Goal: Information Seeking & Learning: Learn about a topic

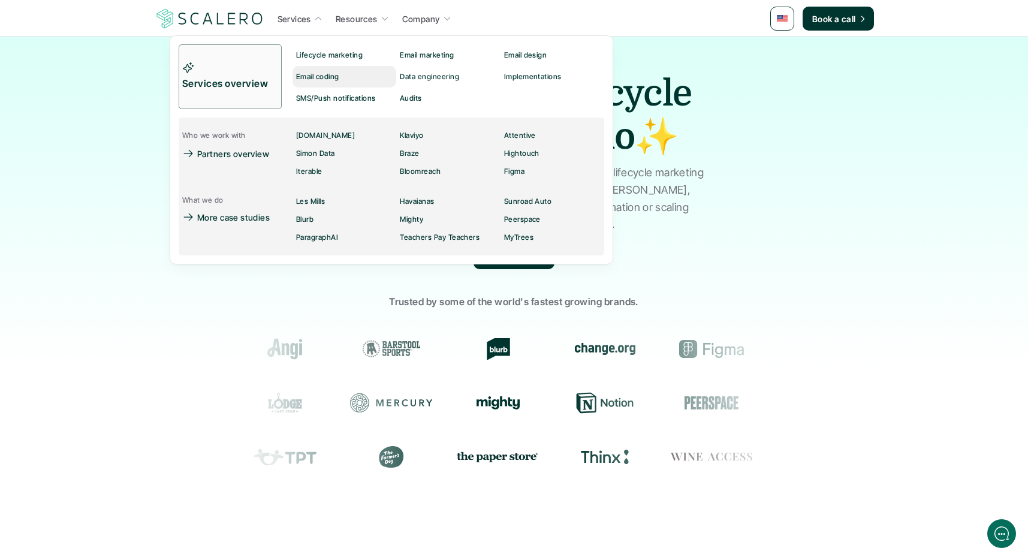
click at [309, 74] on p "Email coding" at bounding box center [317, 76] width 43 height 8
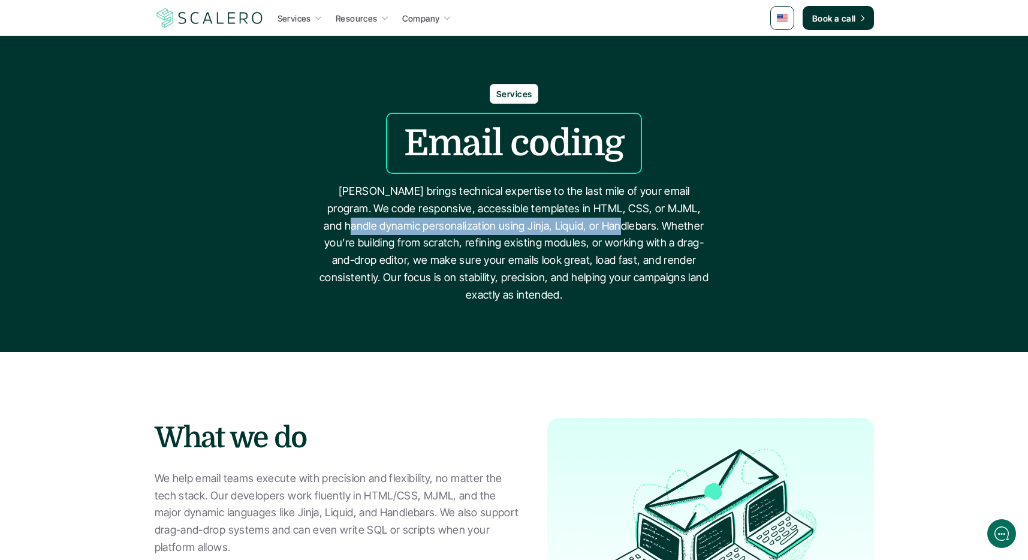
drag, startPoint x: 336, startPoint y: 227, endPoint x: 609, endPoint y: 219, distance: 273.9
click at [609, 219] on p "[PERSON_NAME] brings technical expertise to the last mile of your email program…" at bounding box center [513, 243] width 389 height 121
click at [511, 232] on p "[PERSON_NAME] brings technical expertise to the last mile of your email program…" at bounding box center [513, 243] width 389 height 121
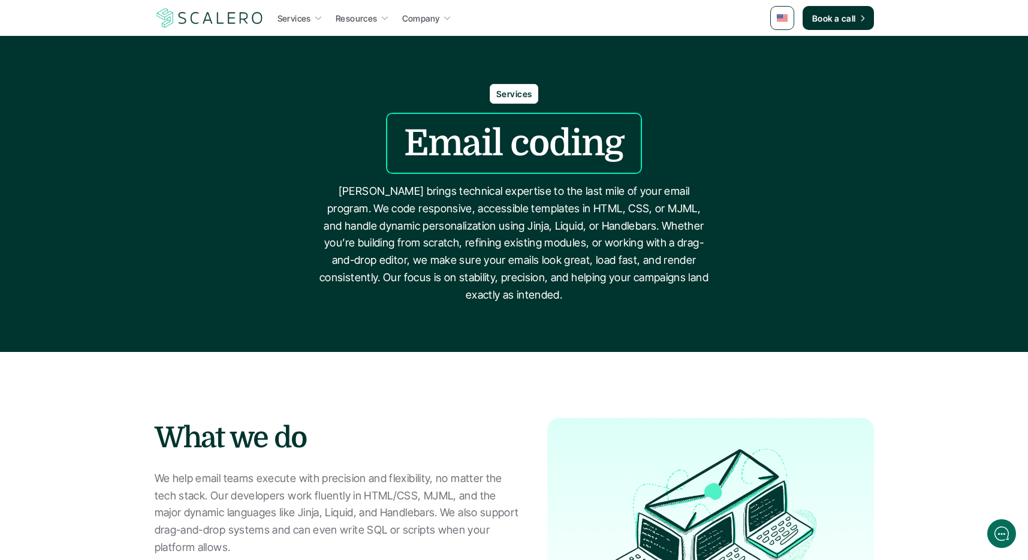
click at [494, 229] on p "[PERSON_NAME] brings technical expertise to the last mile of your email program…" at bounding box center [513, 243] width 389 height 121
copy p "Jinja"
click at [525, 226] on p "[PERSON_NAME] brings technical expertise to the last mile of your email program…" at bounding box center [513, 243] width 389 height 121
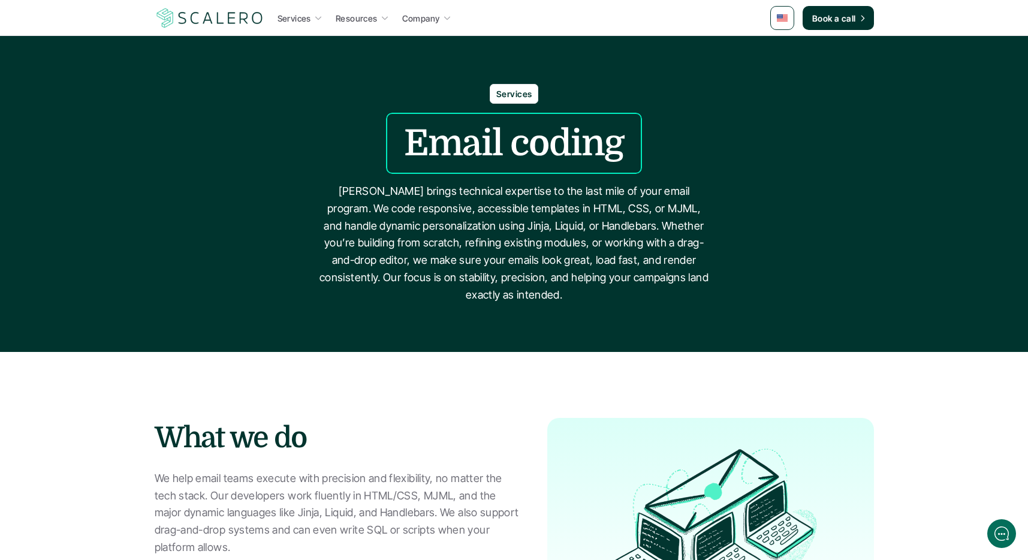
click at [576, 220] on p "[PERSON_NAME] brings technical expertise to the last mile of your email program…" at bounding box center [513, 243] width 389 height 121
click at [514, 228] on p "[PERSON_NAME] brings technical expertise to the last mile of your email program…" at bounding box center [513, 243] width 389 height 121
click at [515, 228] on p "[PERSON_NAME] brings technical expertise to the last mile of your email program…" at bounding box center [513, 243] width 389 height 121
click at [518, 227] on p "[PERSON_NAME] brings technical expertise to the last mile of your email program…" at bounding box center [513, 243] width 389 height 121
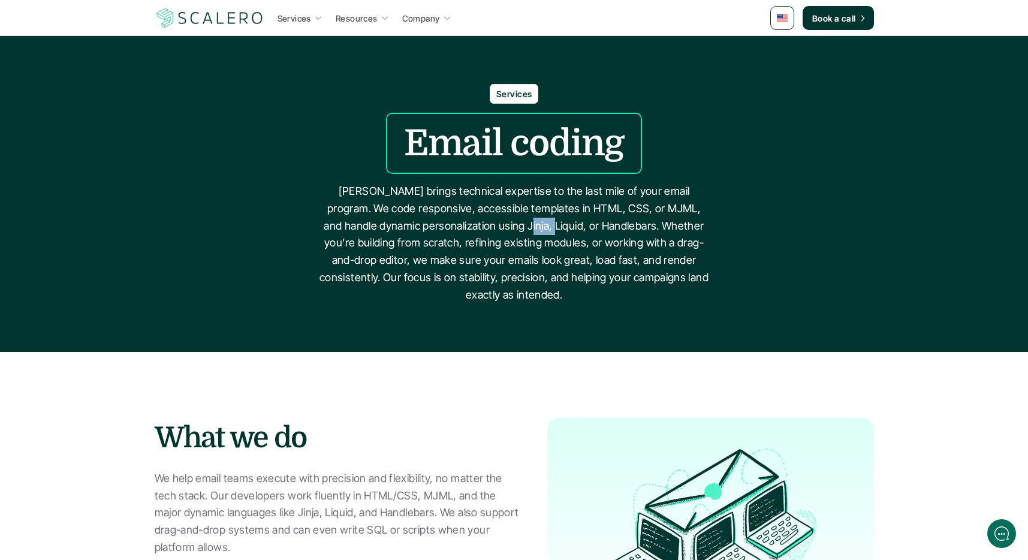
copy p "Liquid"
click at [598, 231] on p "[PERSON_NAME] brings technical expertise to the last mile of your email program…" at bounding box center [513, 243] width 389 height 121
copy p "Handlebars"
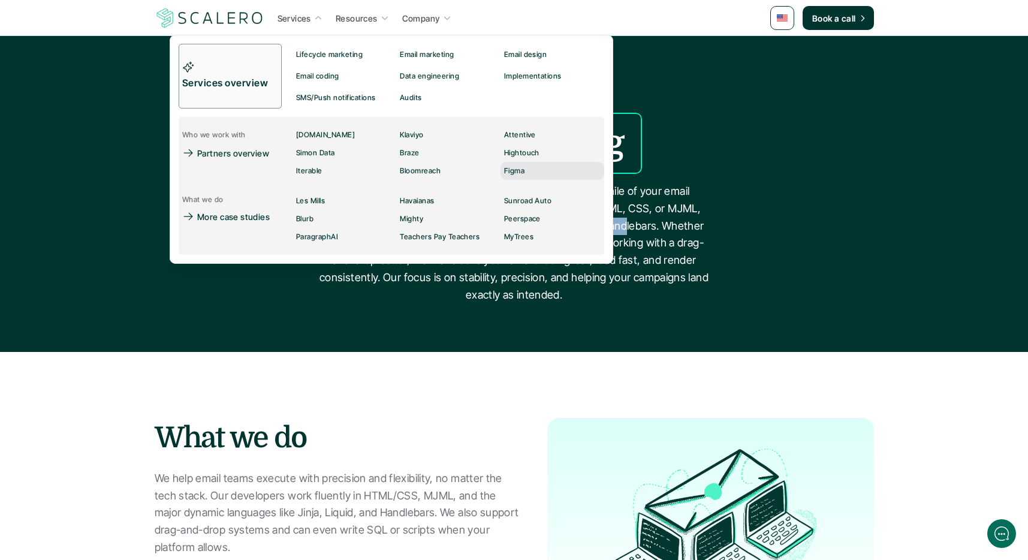
click at [518, 171] on p "Figma" at bounding box center [513, 171] width 20 height 8
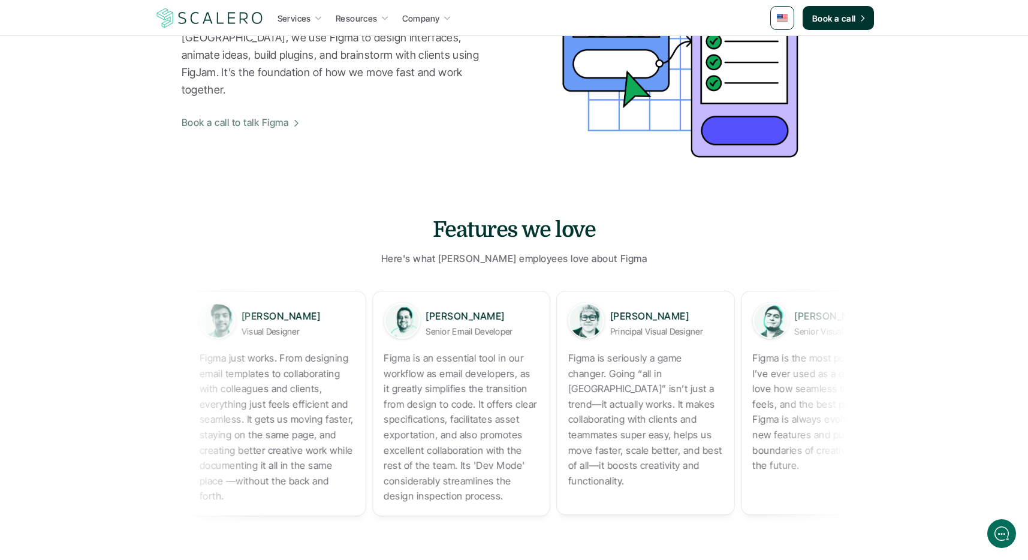
scroll to position [487, 0]
